Goal: Navigation & Orientation: Find specific page/section

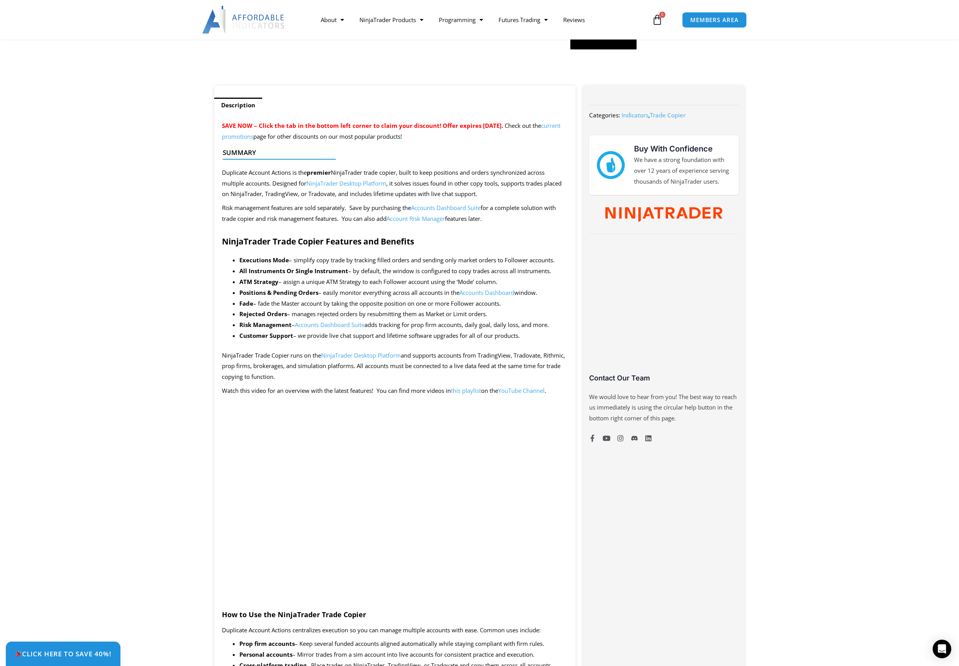
scroll to position [270, 0]
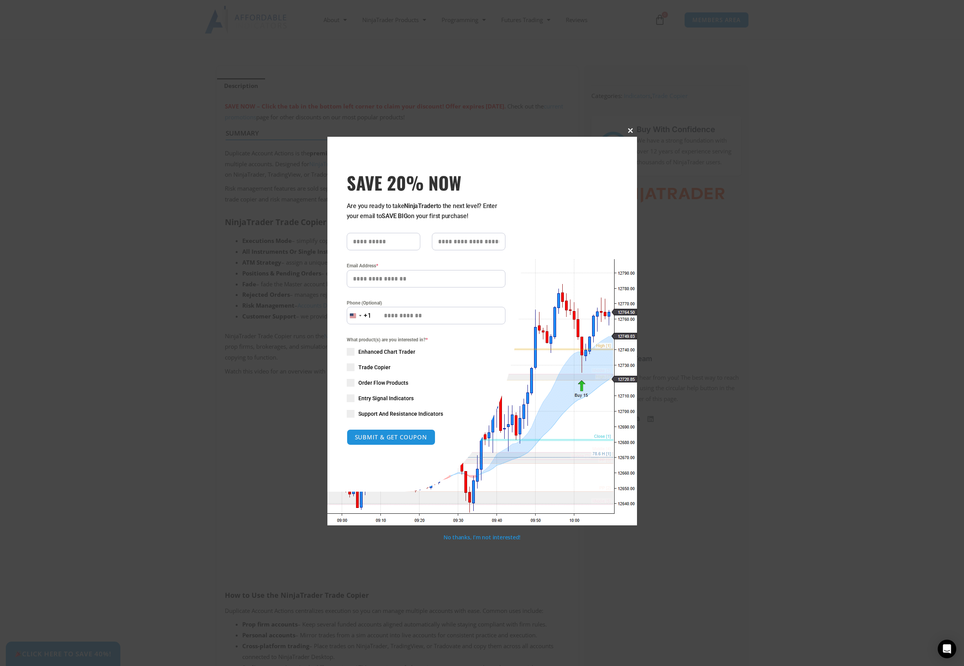
click at [632, 131] on span at bounding box center [631, 130] width 12 height 5
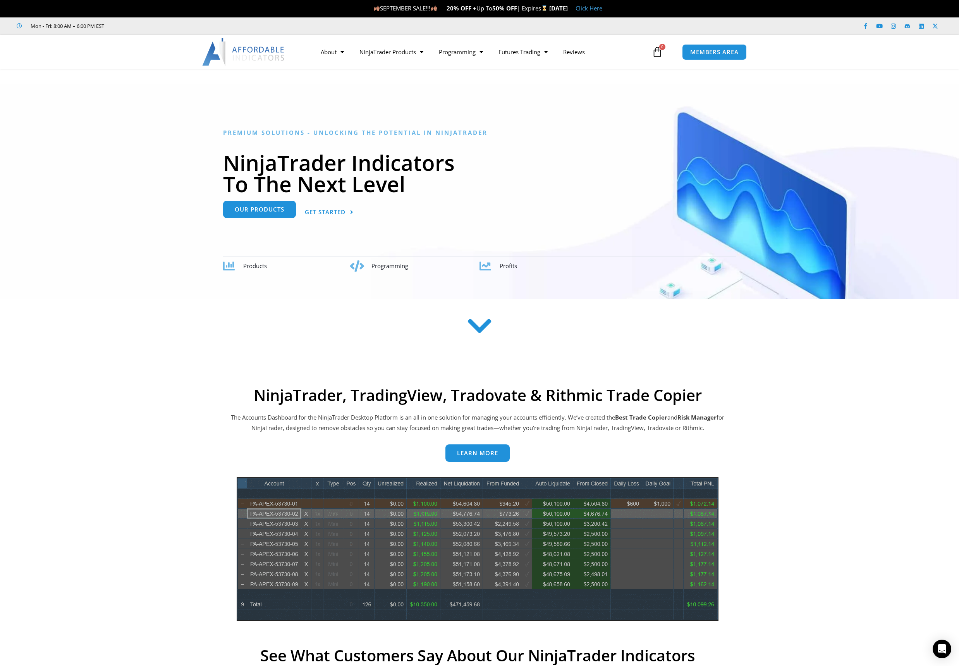
click at [262, 206] on span "Our Products" at bounding box center [260, 209] width 50 height 6
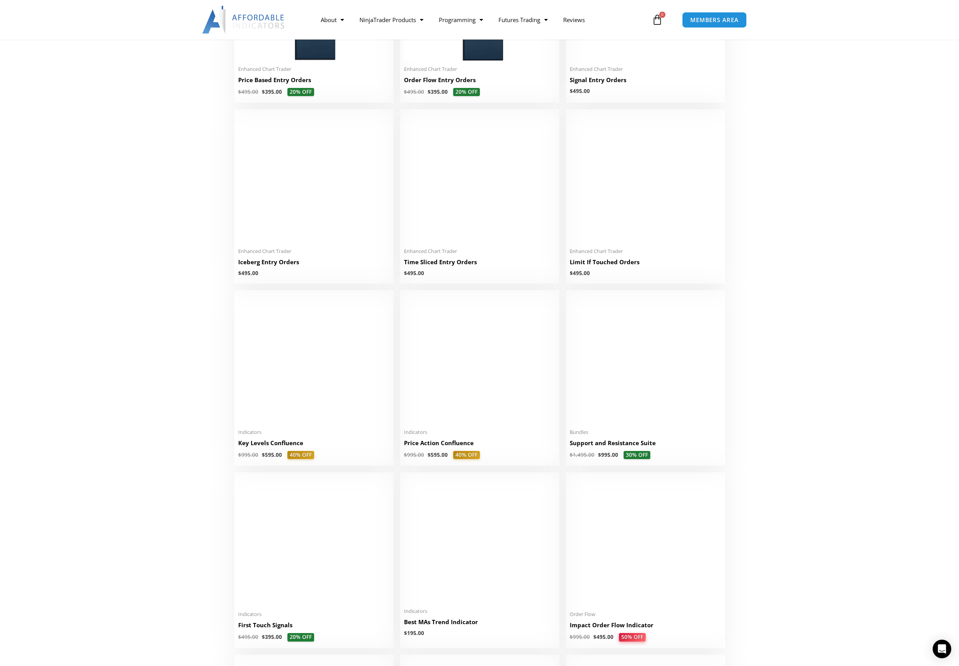
scroll to position [857, 0]
